Goal: Information Seeking & Learning: Learn about a topic

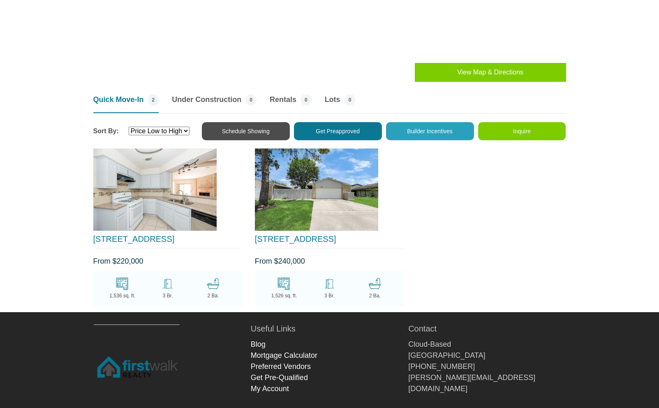
scroll to position [836, 0]
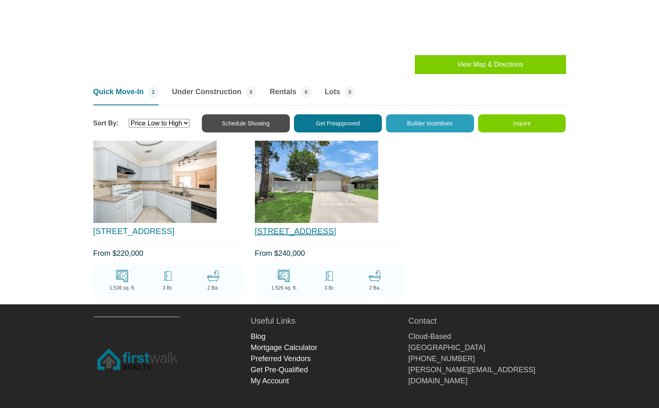
click at [276, 228] on link "[STREET_ADDRESS]" at bounding box center [295, 231] width 81 height 9
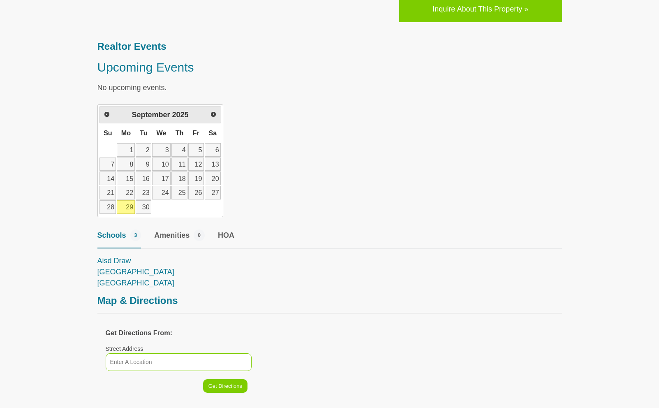
scroll to position [885, 0]
click at [229, 229] on span "HOA" at bounding box center [226, 234] width 16 height 11
